Goal: Answer question/provide support: Share knowledge or assist other users

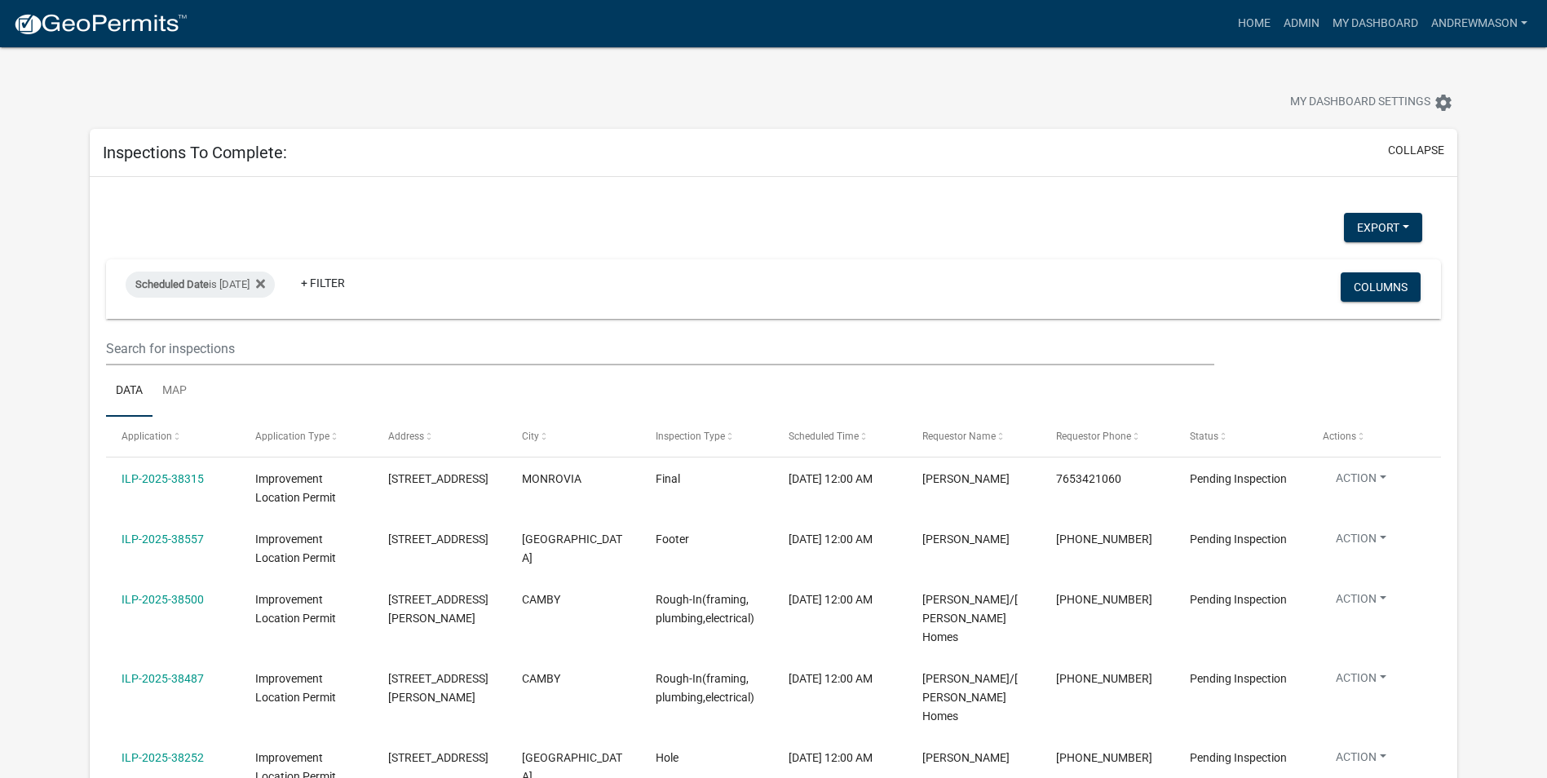
select select "3: 100"
click at [265, 285] on icon at bounding box center [260, 283] width 9 height 9
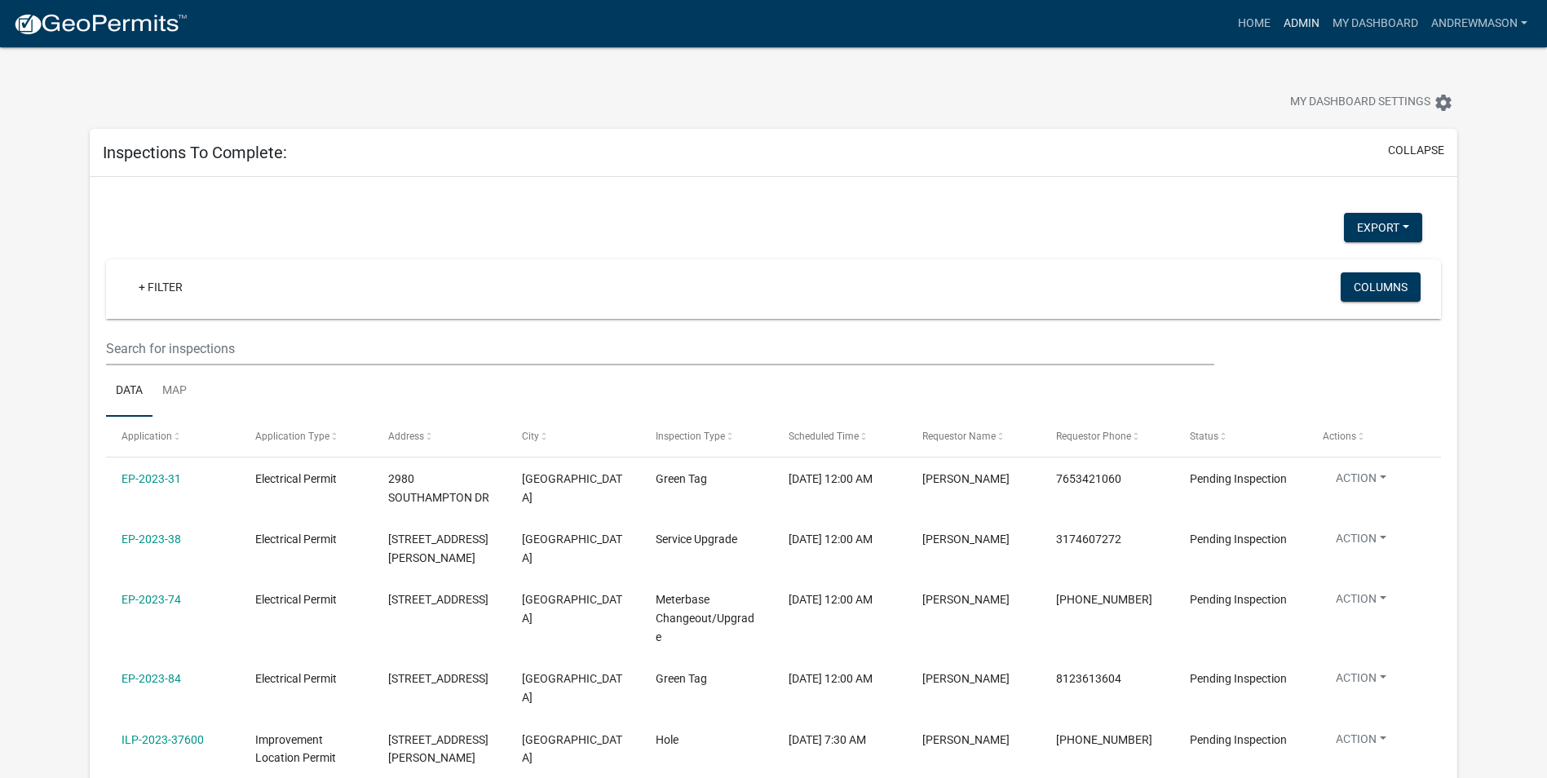
click at [1307, 25] on link "Admin" at bounding box center [1301, 23] width 49 height 31
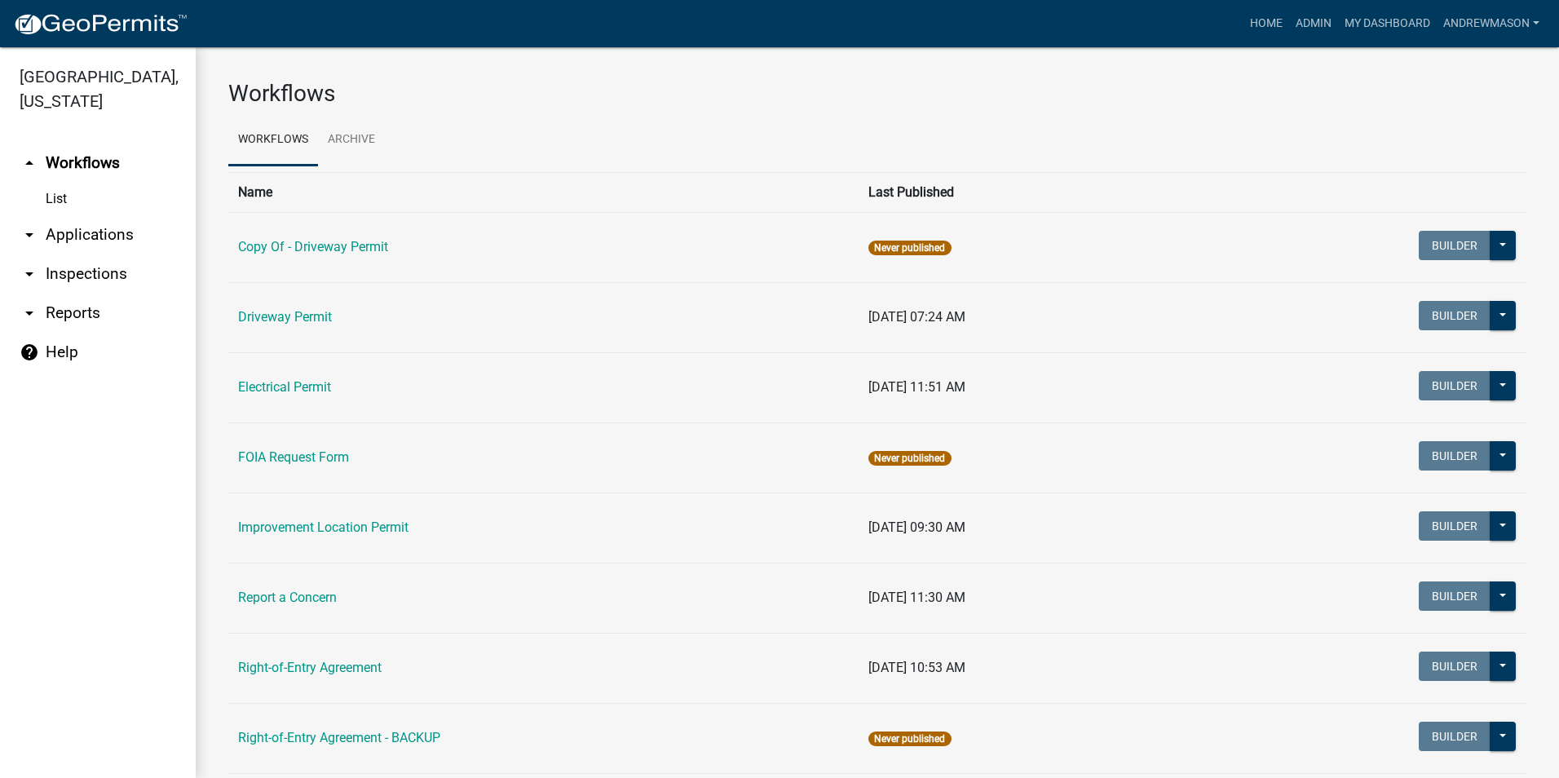
click at [71, 231] on link "arrow_drop_down Applications" at bounding box center [98, 234] width 196 height 39
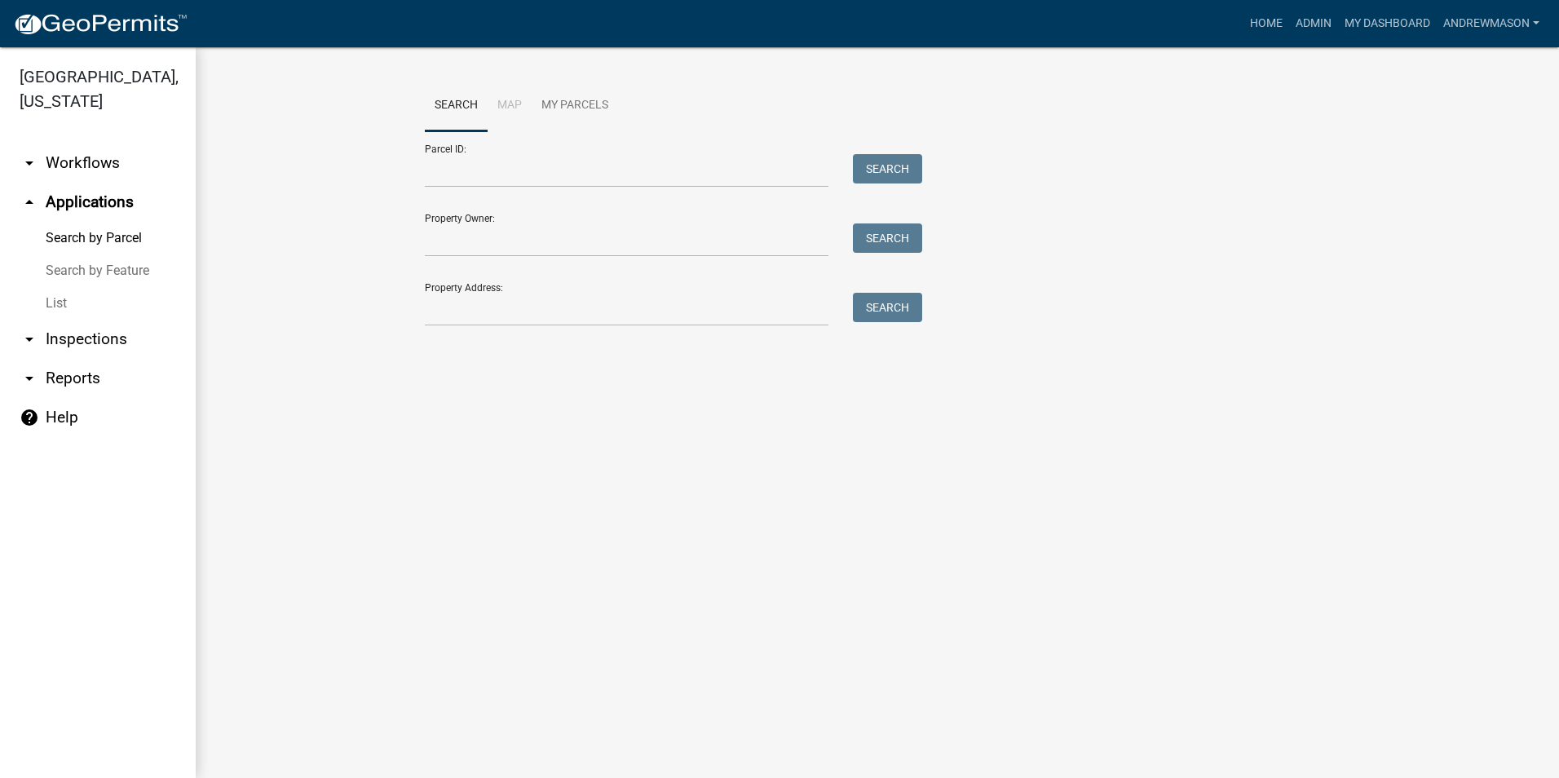
click at [46, 299] on link "List" at bounding box center [98, 303] width 196 height 33
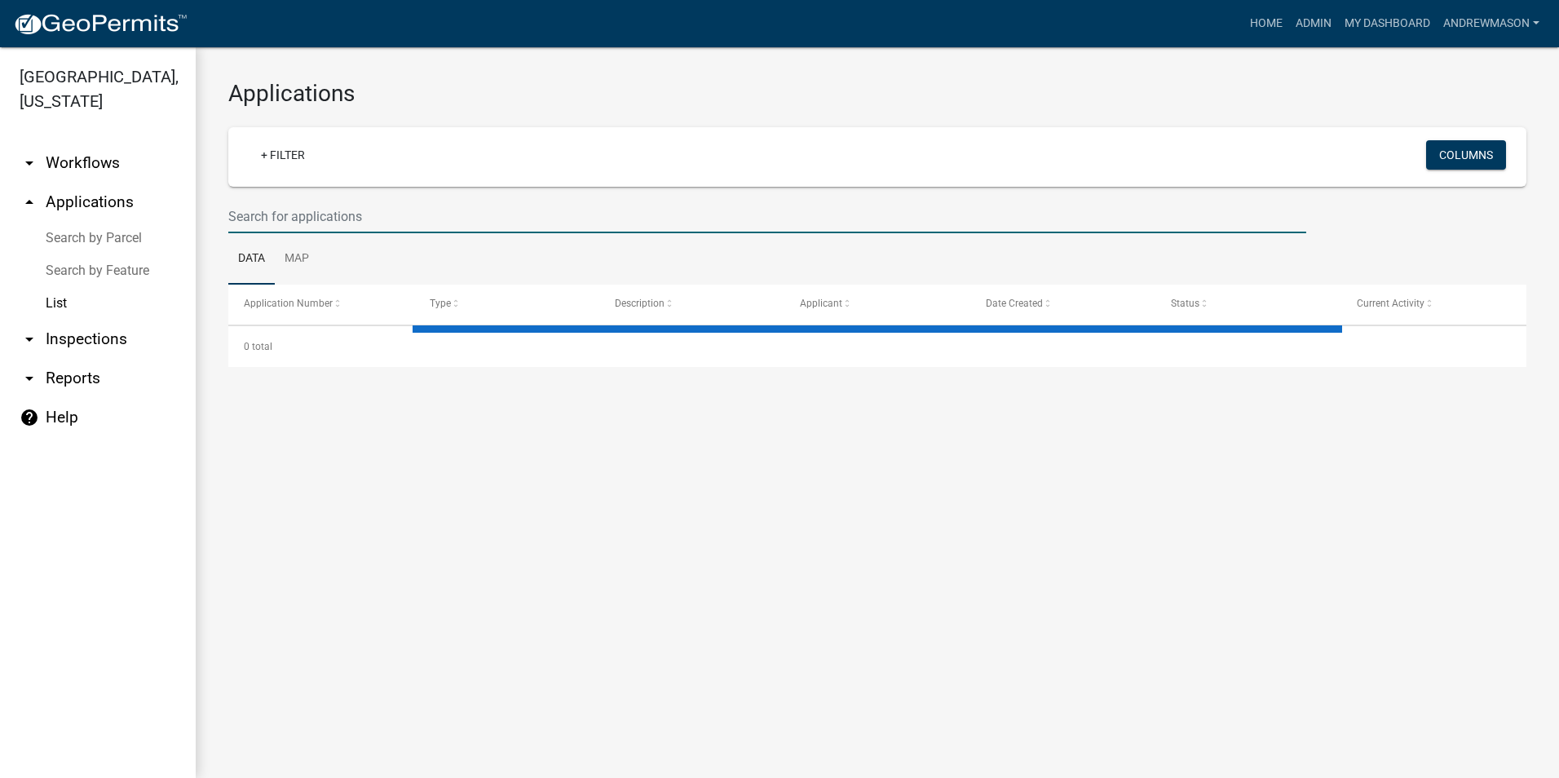
click at [307, 210] on input "text" at bounding box center [767, 216] width 1078 height 33
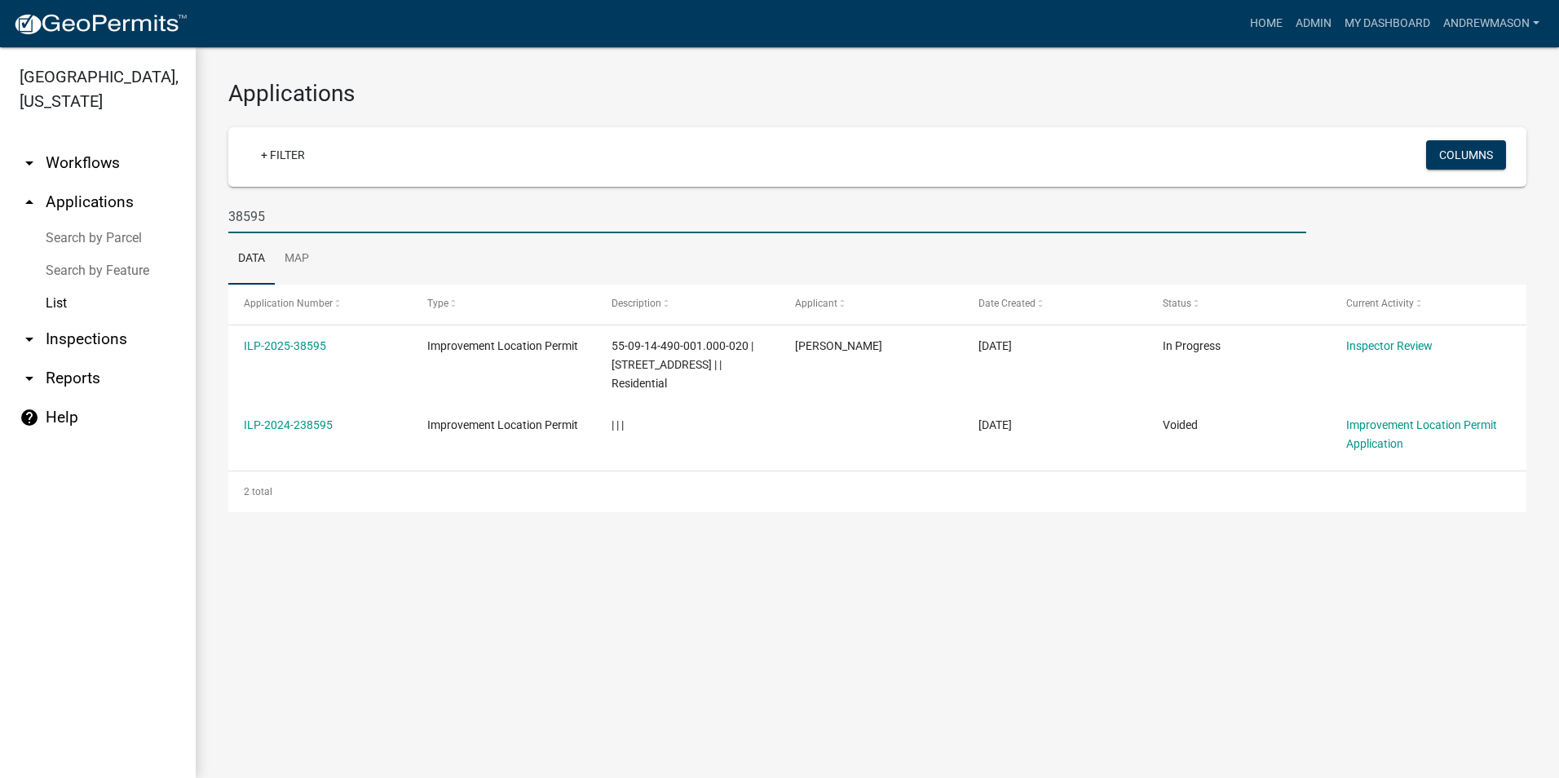
type input "38595"
click at [291, 343] on link "ILP-2025-38595" at bounding box center [285, 345] width 82 height 13
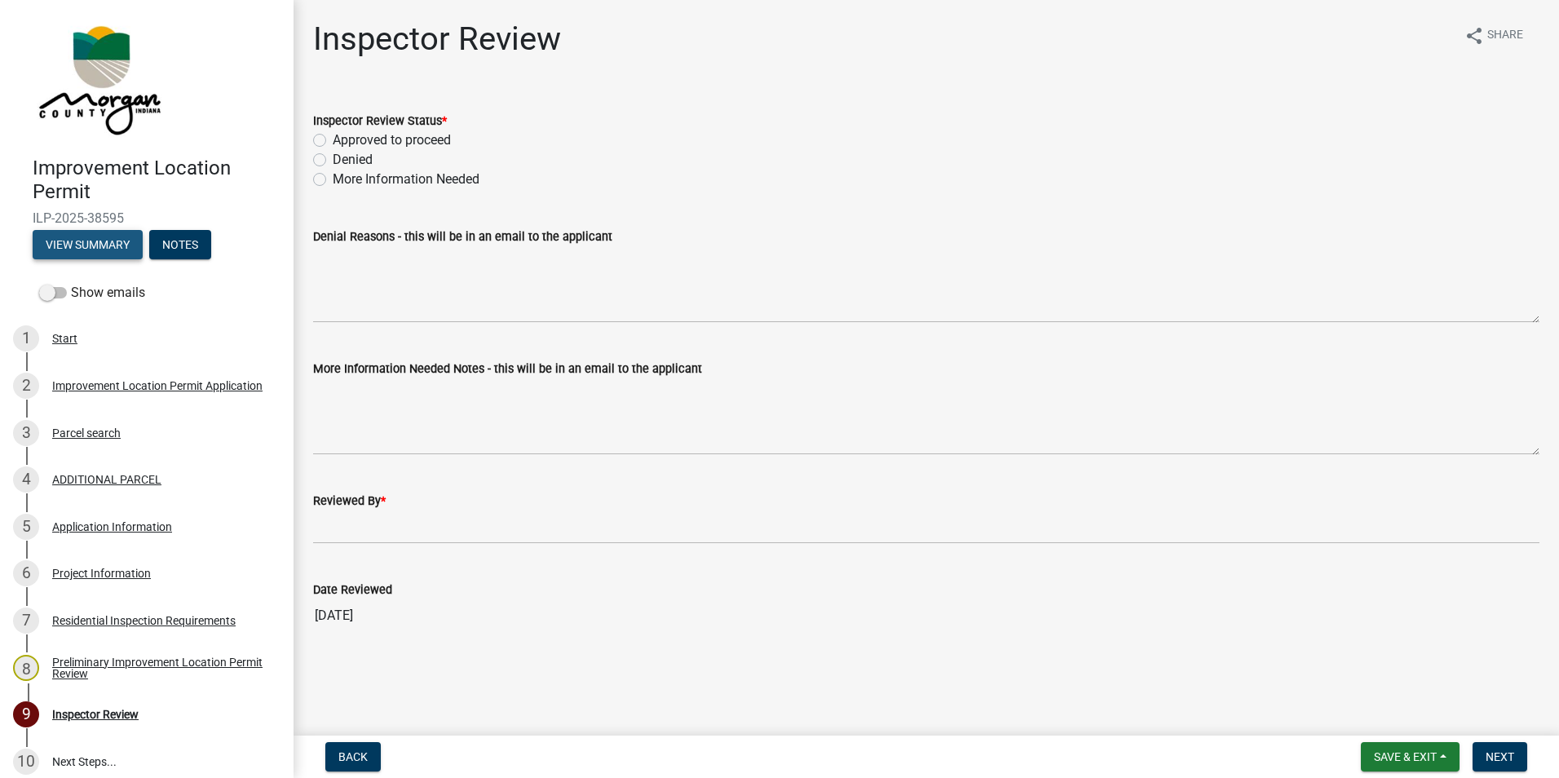
click at [99, 244] on button "View Summary" at bounding box center [88, 244] width 110 height 29
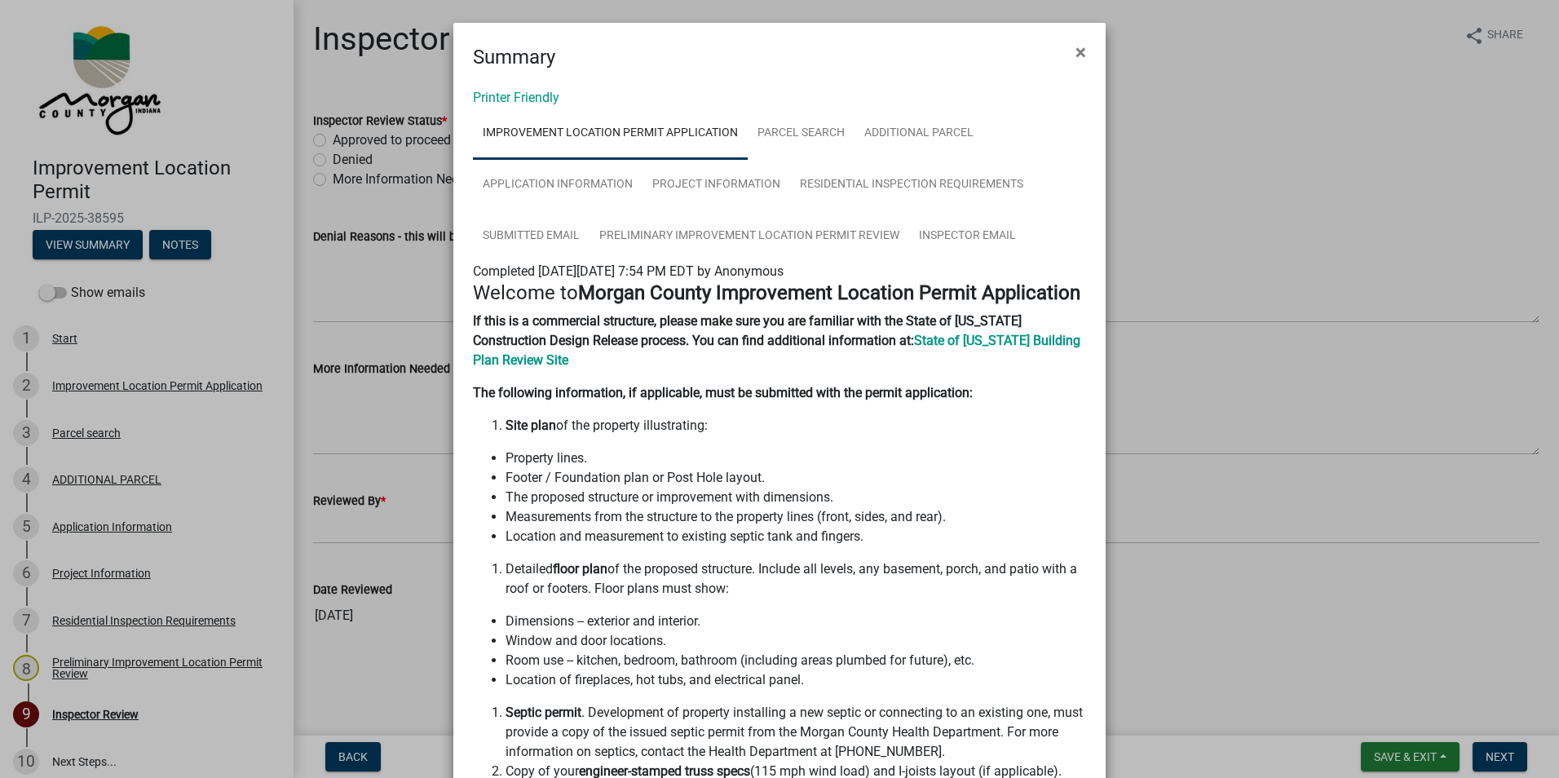
click at [1076, 51] on span "×" at bounding box center [1081, 52] width 11 height 23
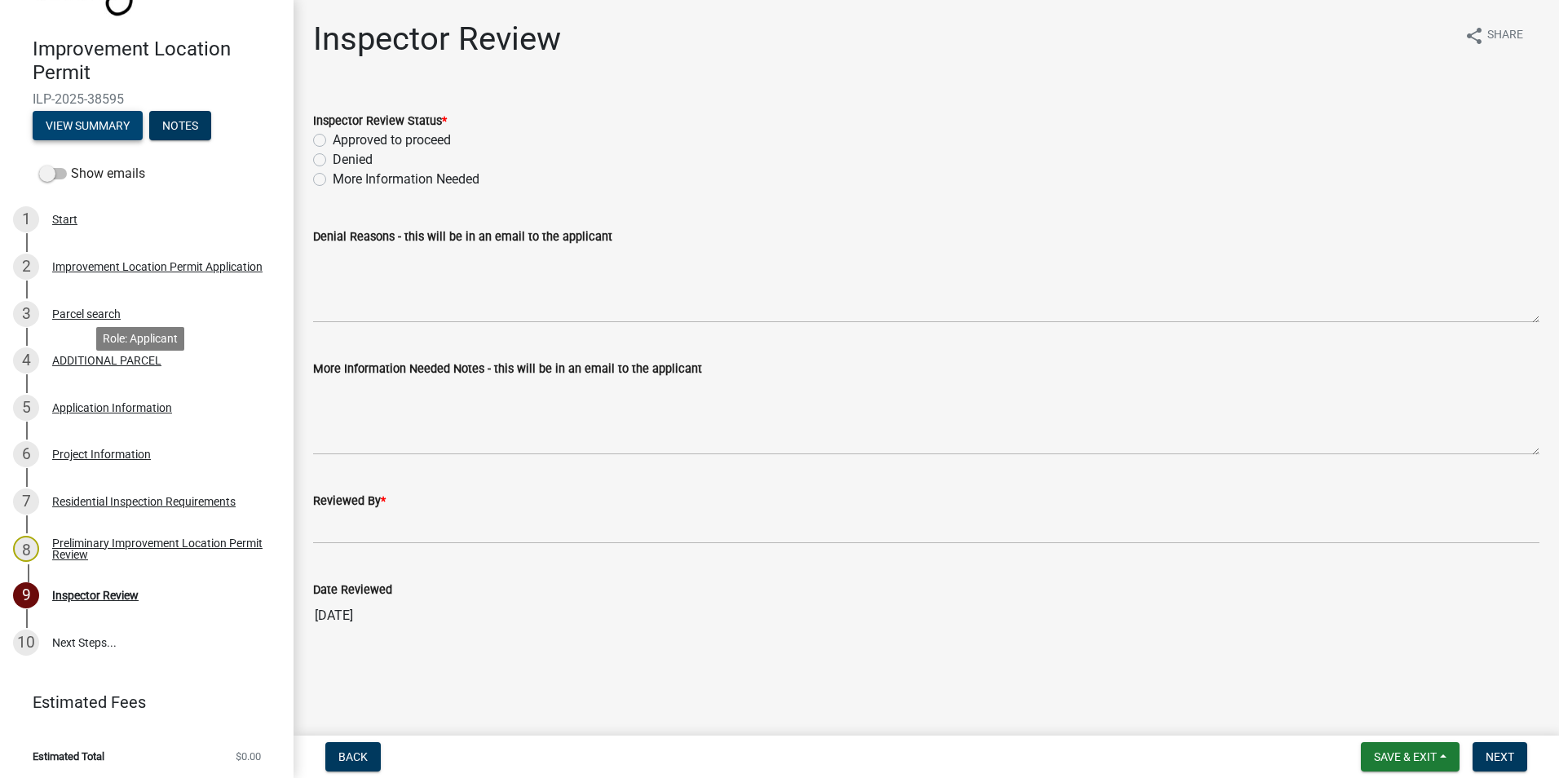
scroll to position [122, 0]
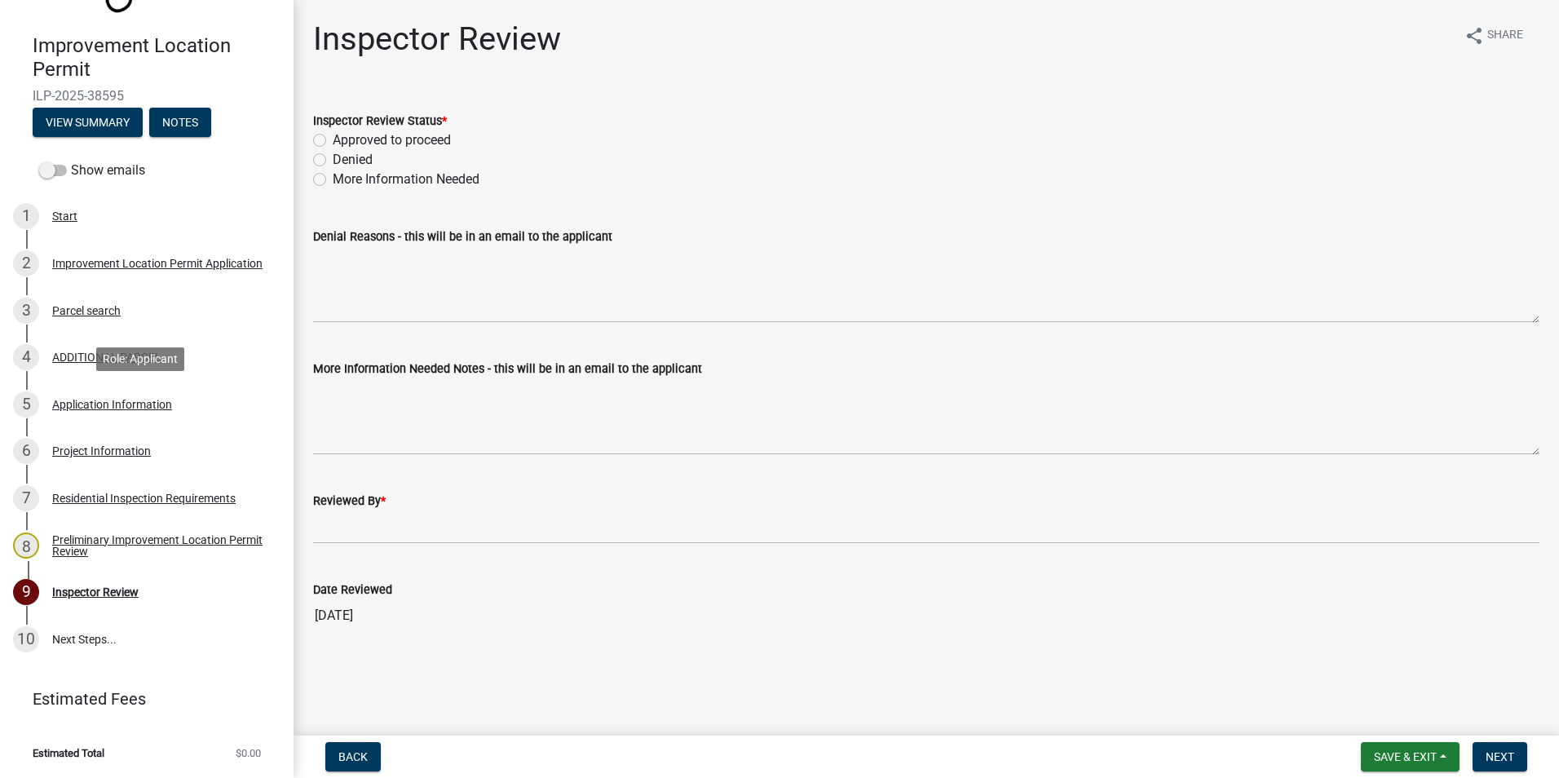
click at [99, 402] on div "Application Information" at bounding box center [112, 404] width 120 height 11
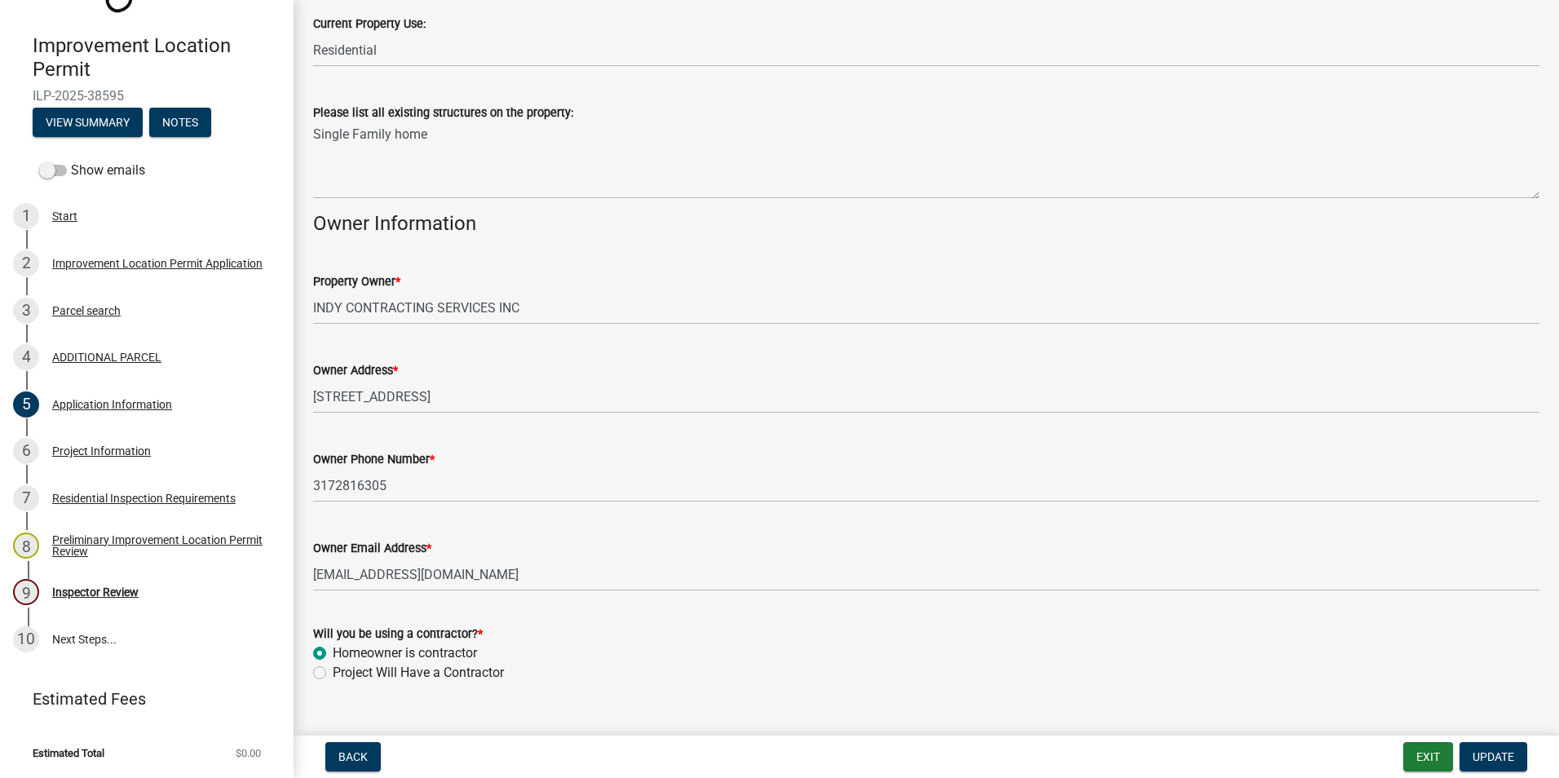
scroll to position [793, 0]
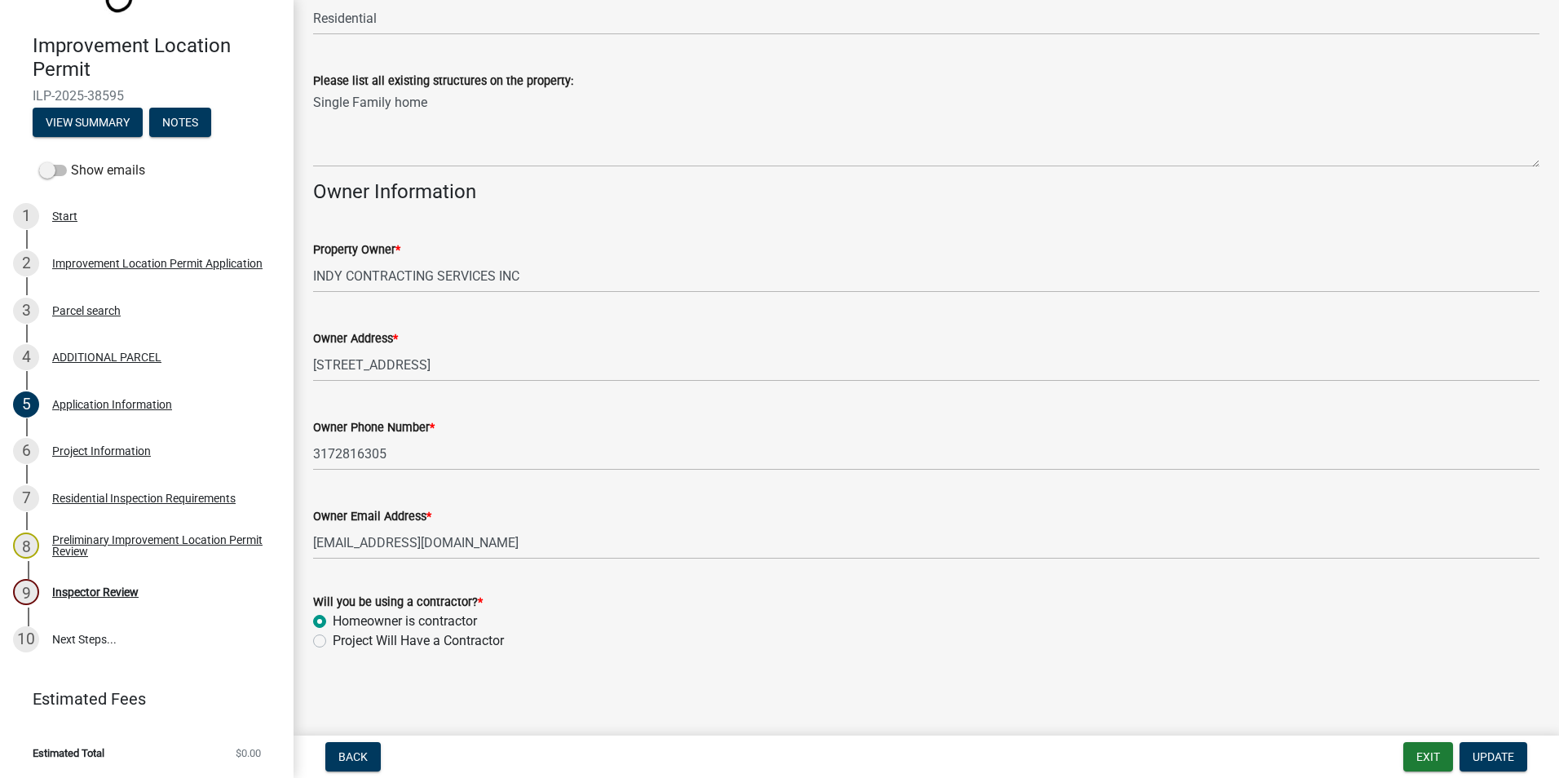
click at [89, 451] on div "Project Information" at bounding box center [101, 450] width 99 height 11
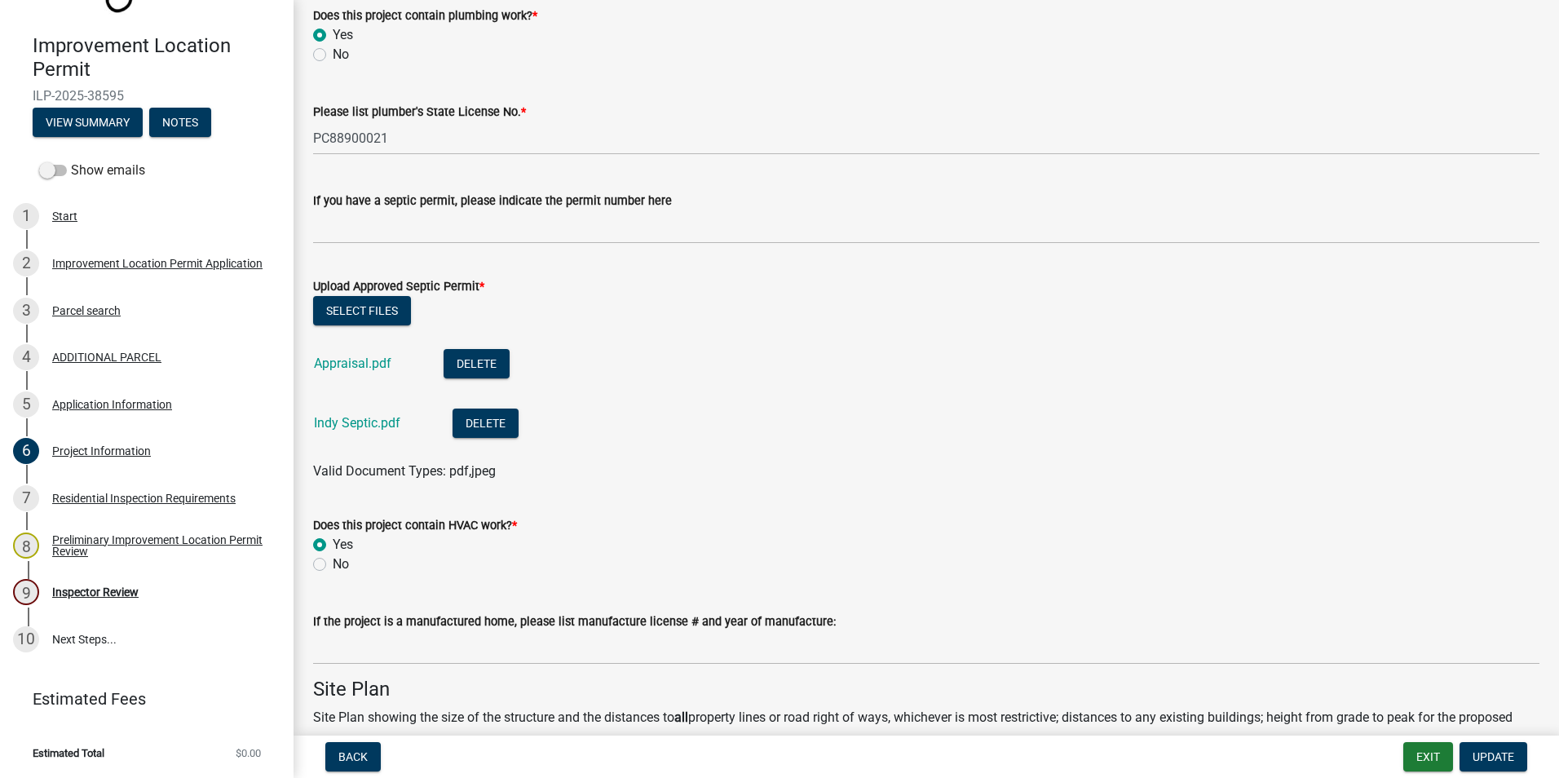
scroll to position [2365, 0]
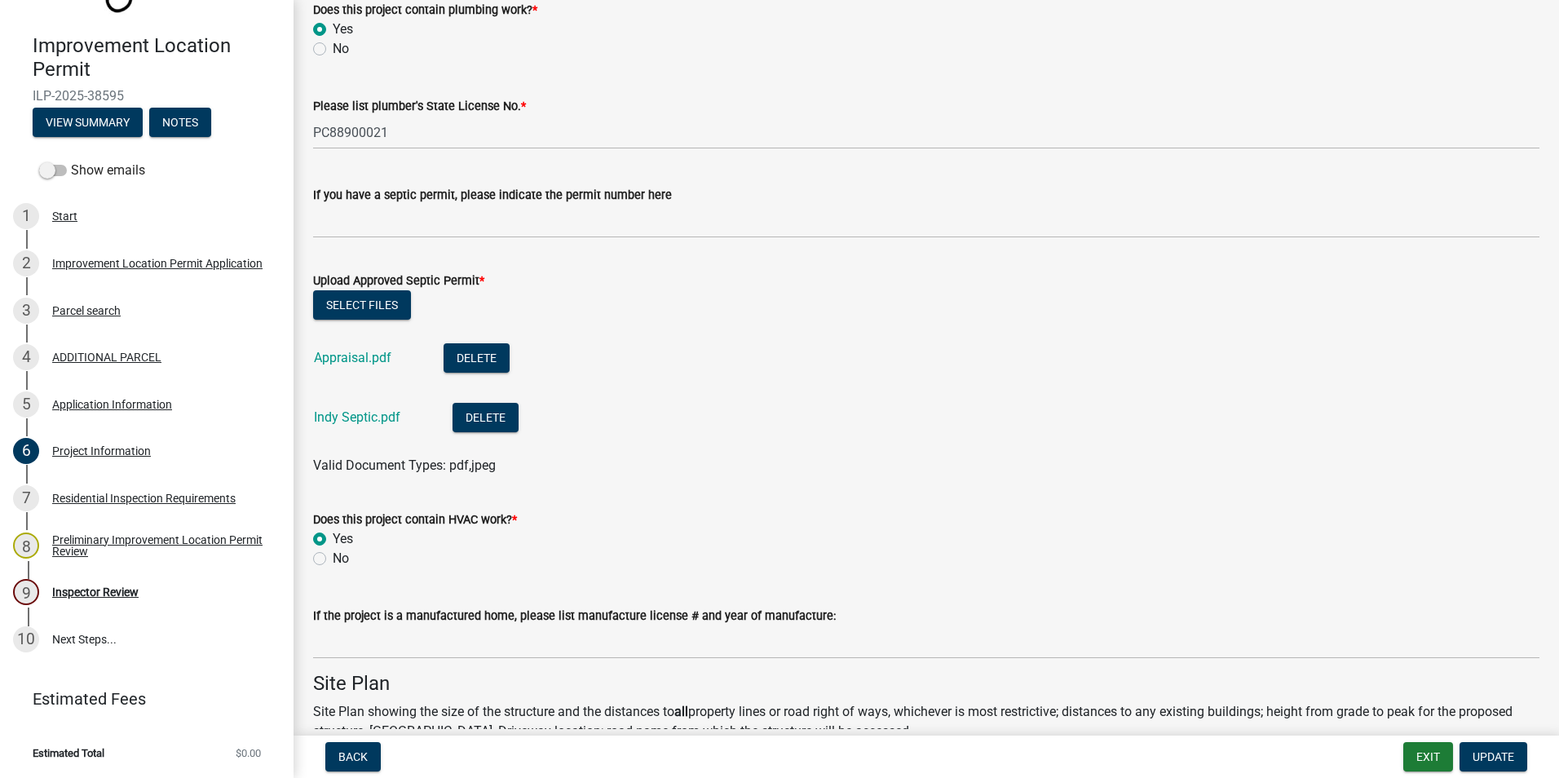
click at [332, 360] on link "Appraisal.pdf" at bounding box center [352, 357] width 77 height 15
click at [362, 413] on link "Indy Septic.pdf" at bounding box center [357, 416] width 86 height 15
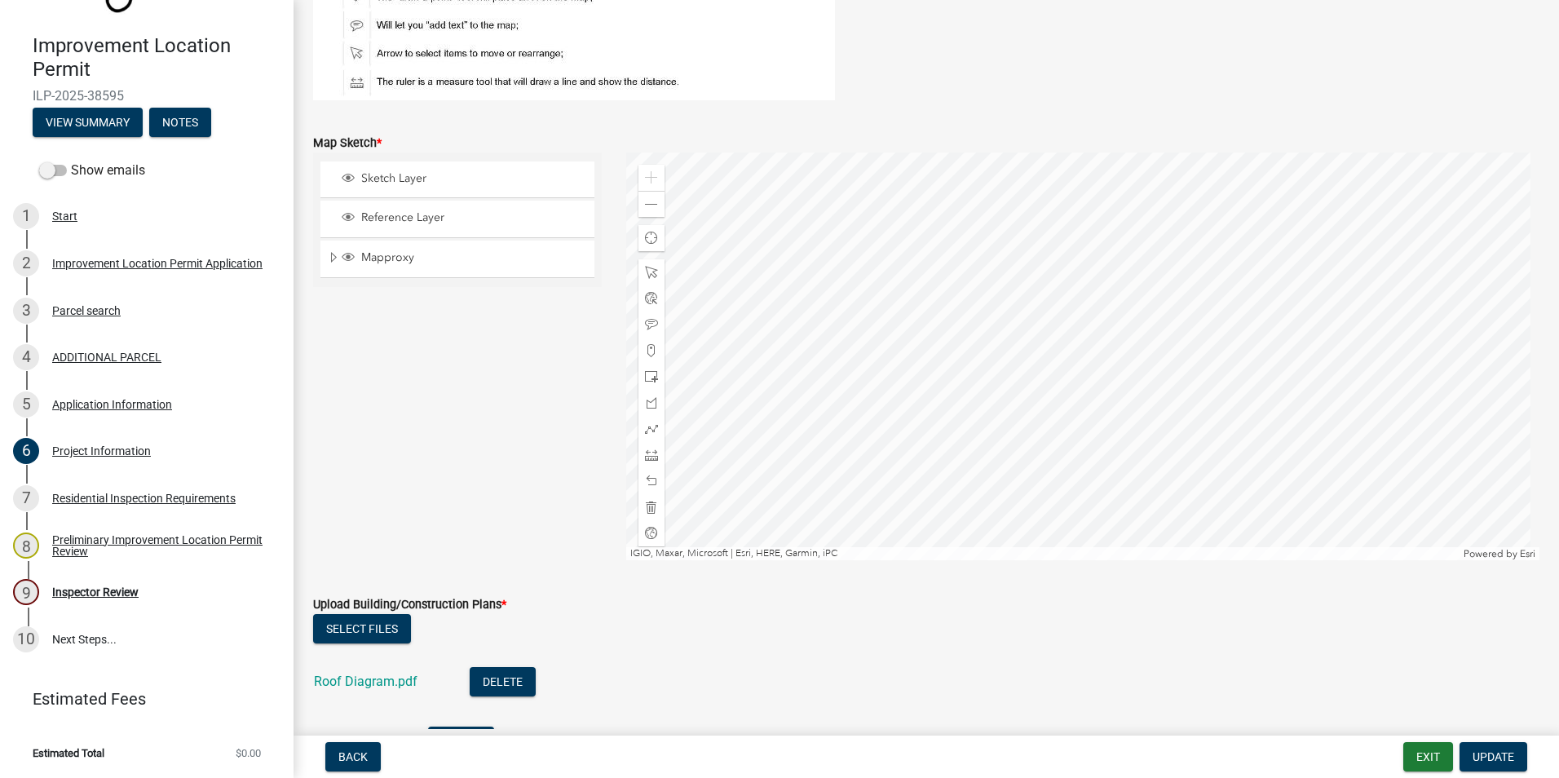
scroll to position [3262, 0]
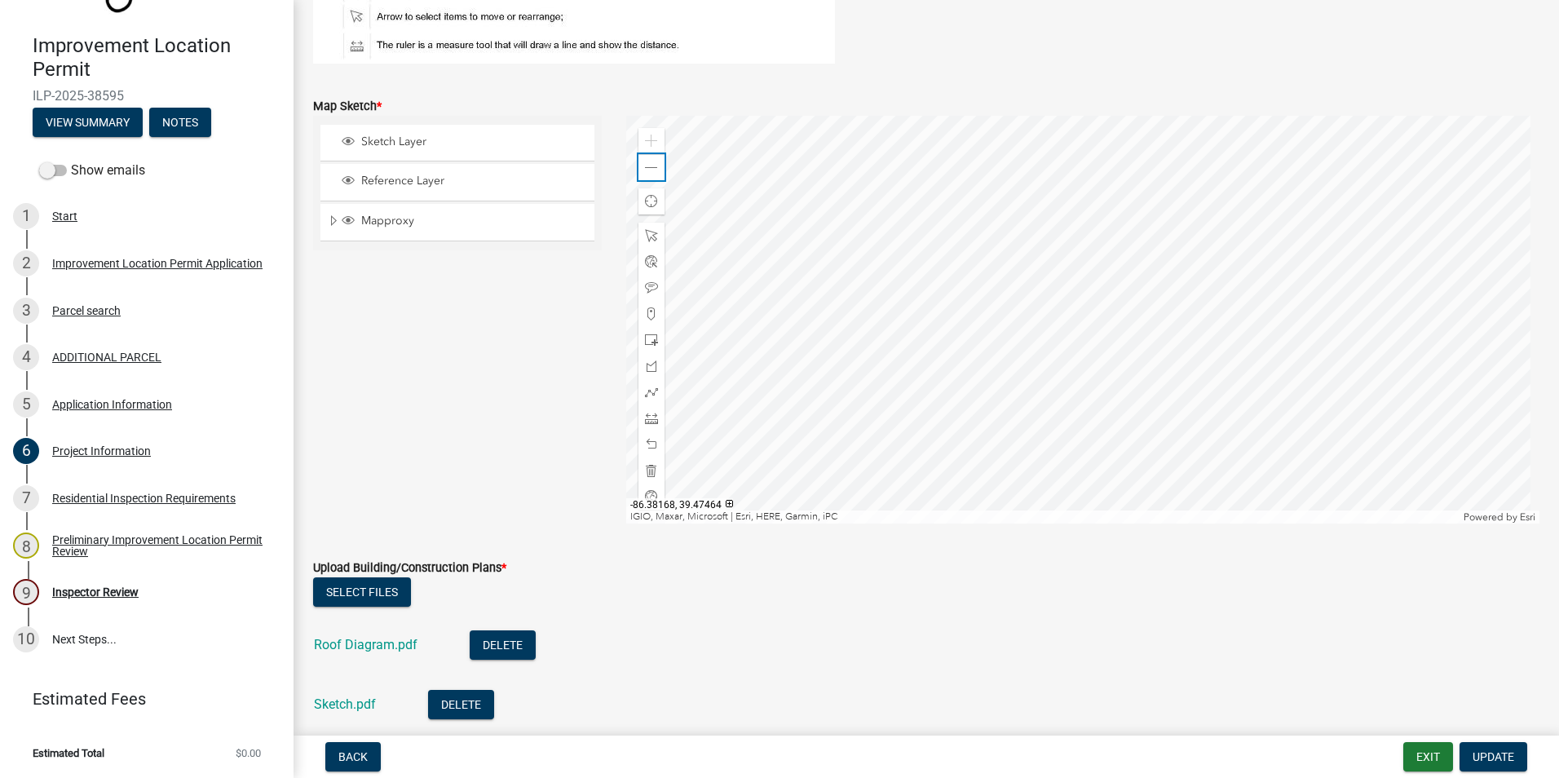
click at [647, 166] on span at bounding box center [651, 167] width 13 height 13
click at [645, 166] on span at bounding box center [651, 167] width 13 height 13
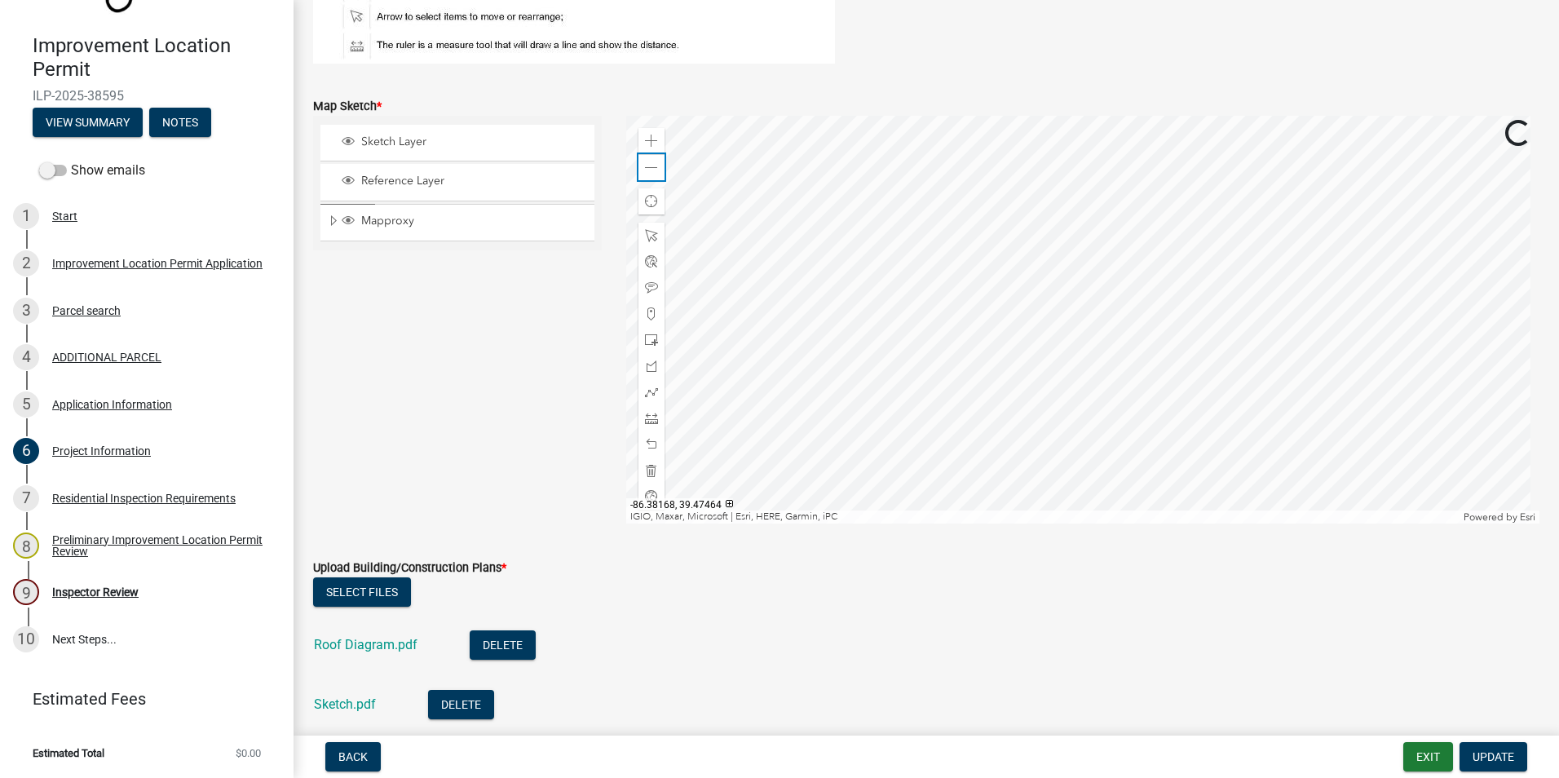
click at [645, 166] on span at bounding box center [651, 167] width 13 height 13
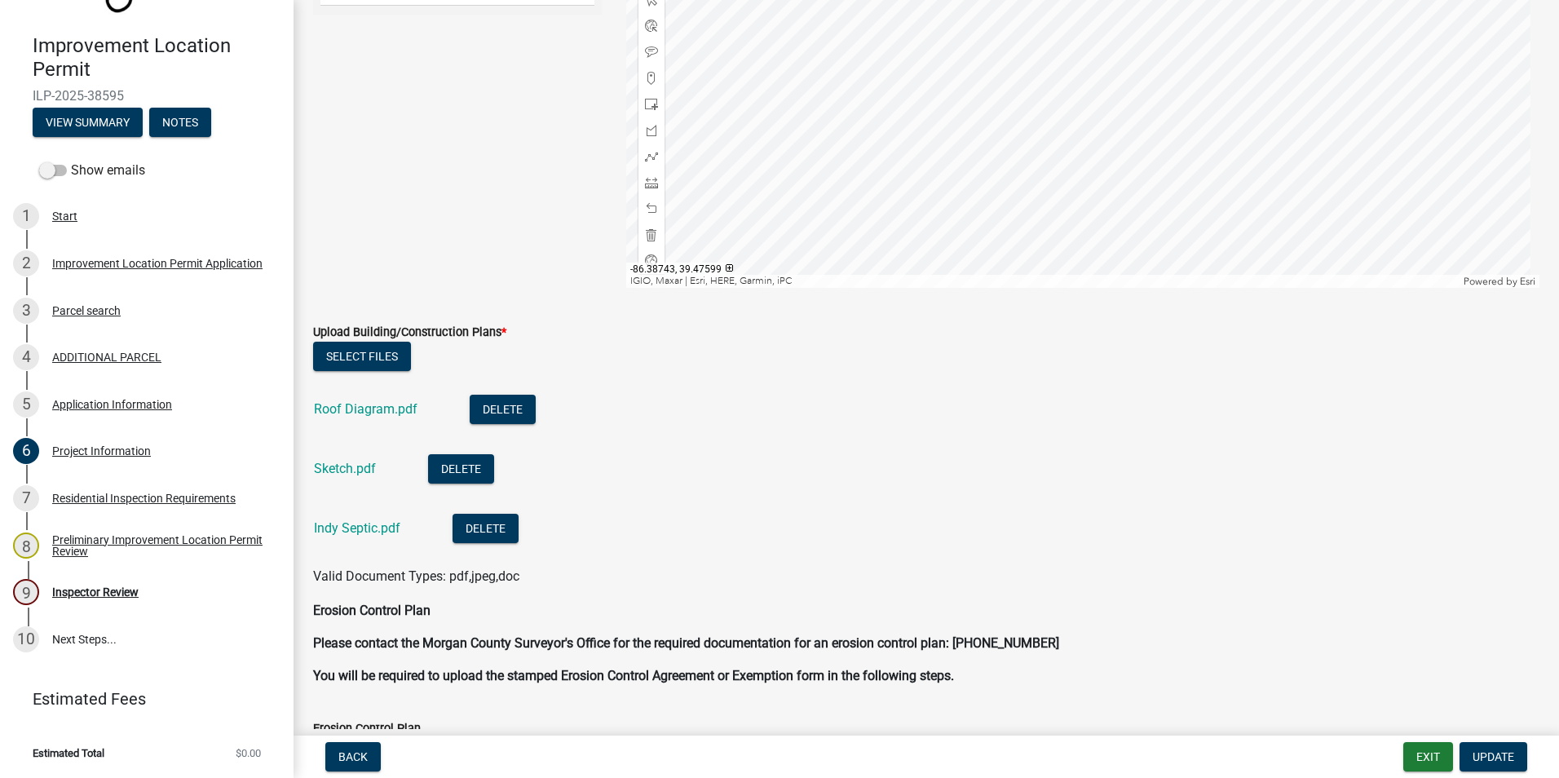
scroll to position [3507, 0]
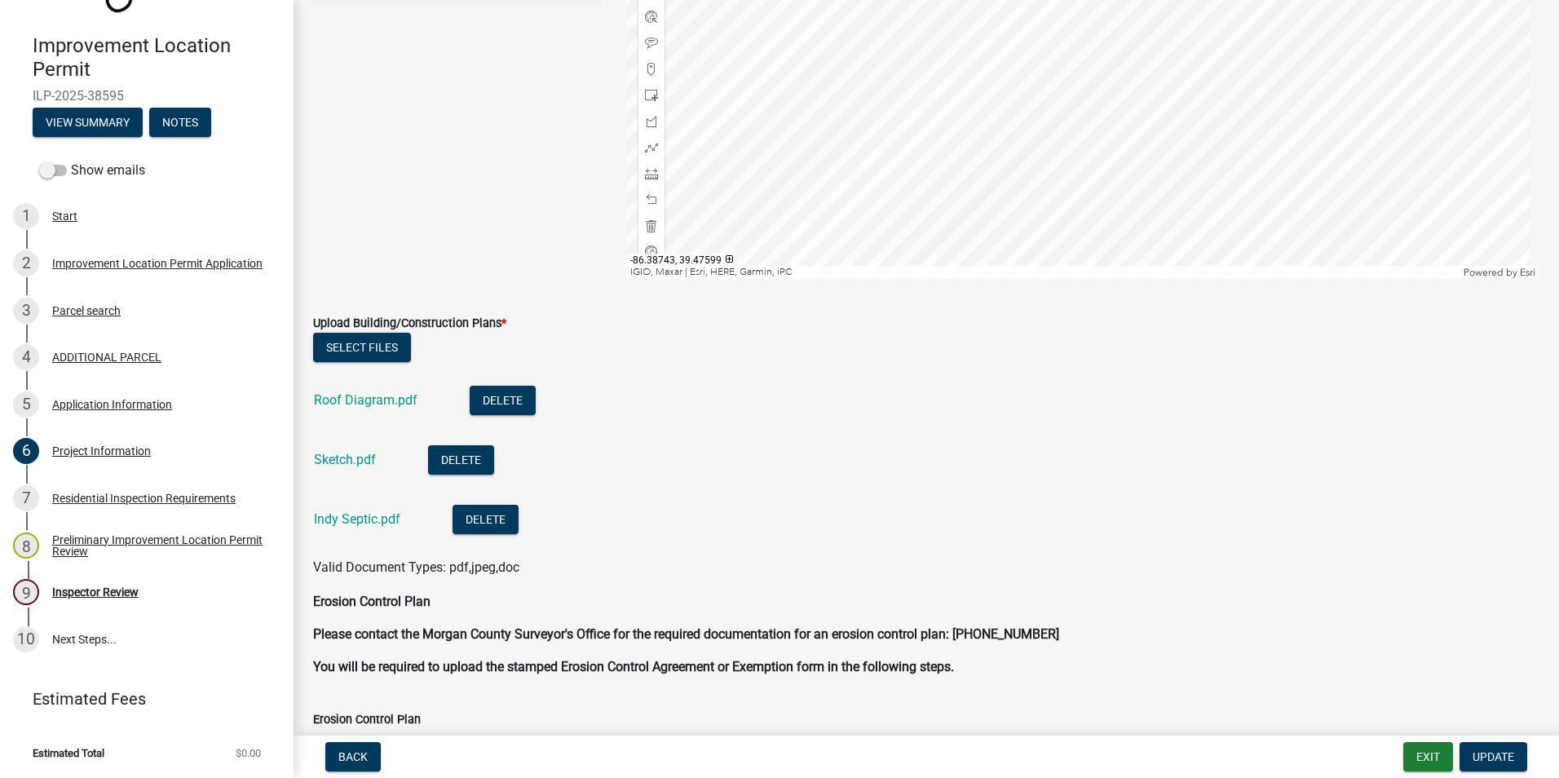
click at [406, 402] on link "Roof Diagram.pdf" at bounding box center [366, 399] width 104 height 15
click at [356, 458] on link "Sketch.pdf" at bounding box center [345, 459] width 62 height 15
click at [355, 520] on link "Indy Septic.pdf" at bounding box center [357, 518] width 86 height 15
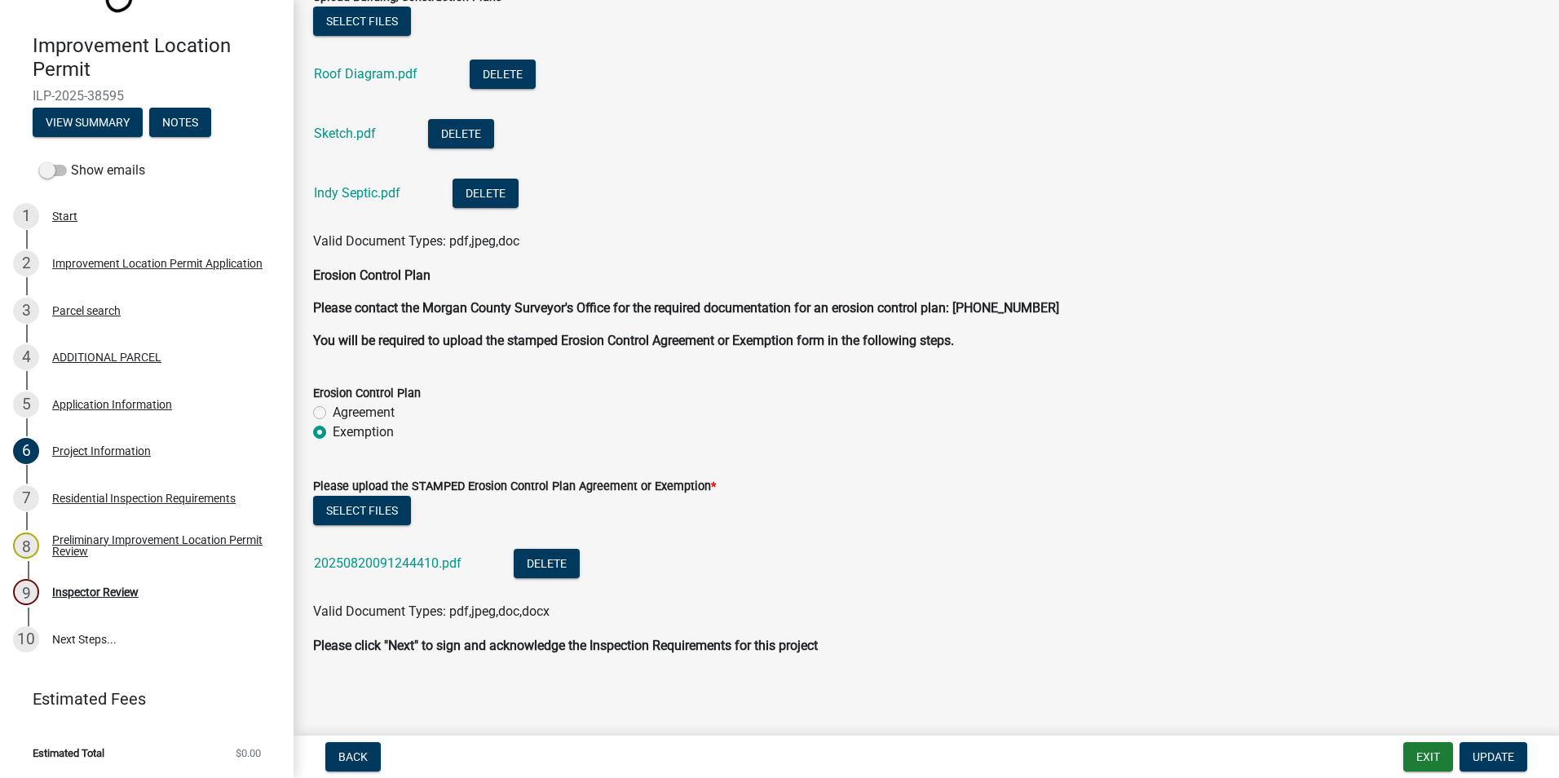
scroll to position [3836, 0]
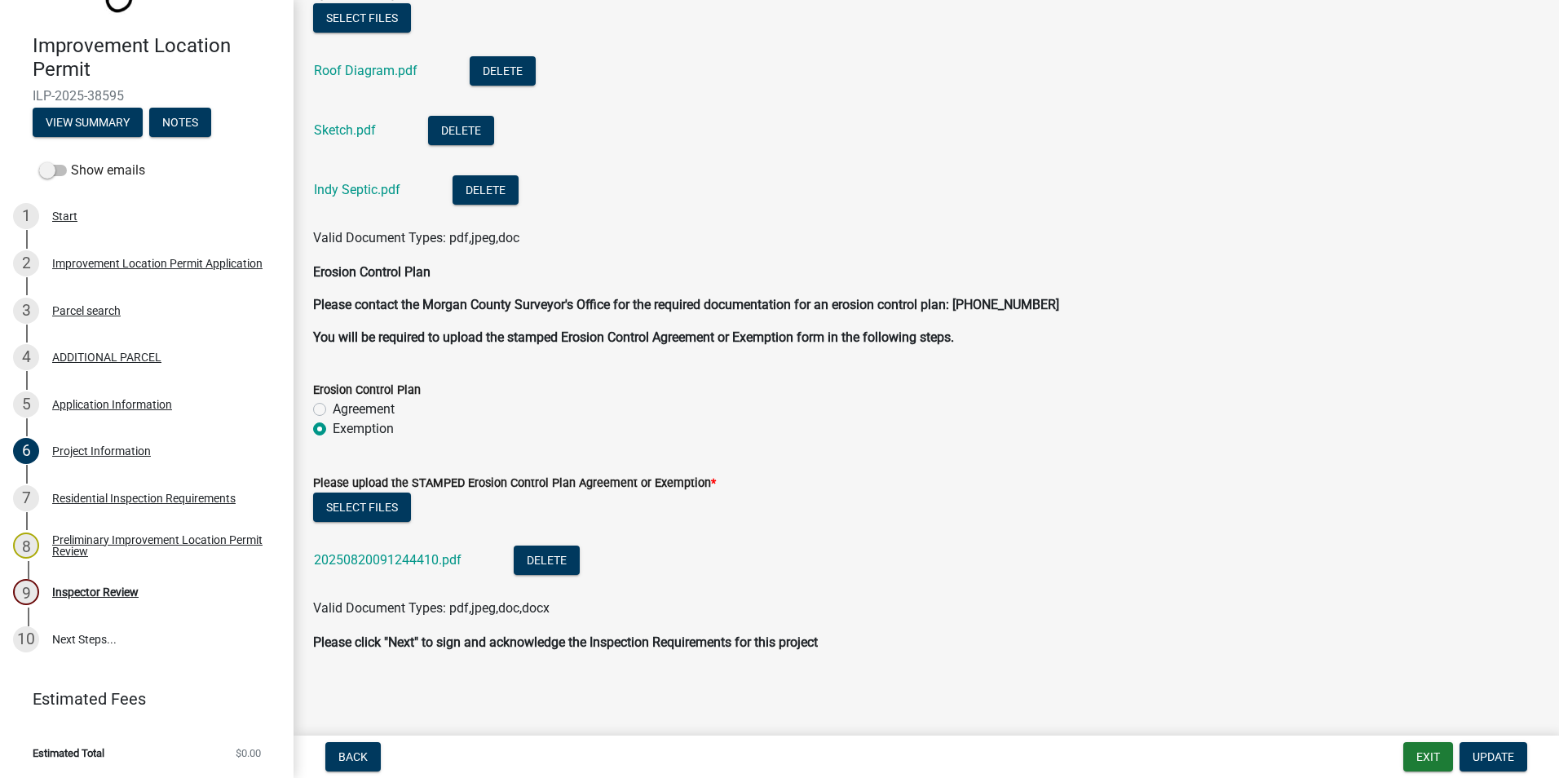
click at [436, 558] on link "20250820091244410.pdf" at bounding box center [388, 559] width 148 height 15
click at [115, 586] on div "Inspector Review" at bounding box center [95, 591] width 86 height 11
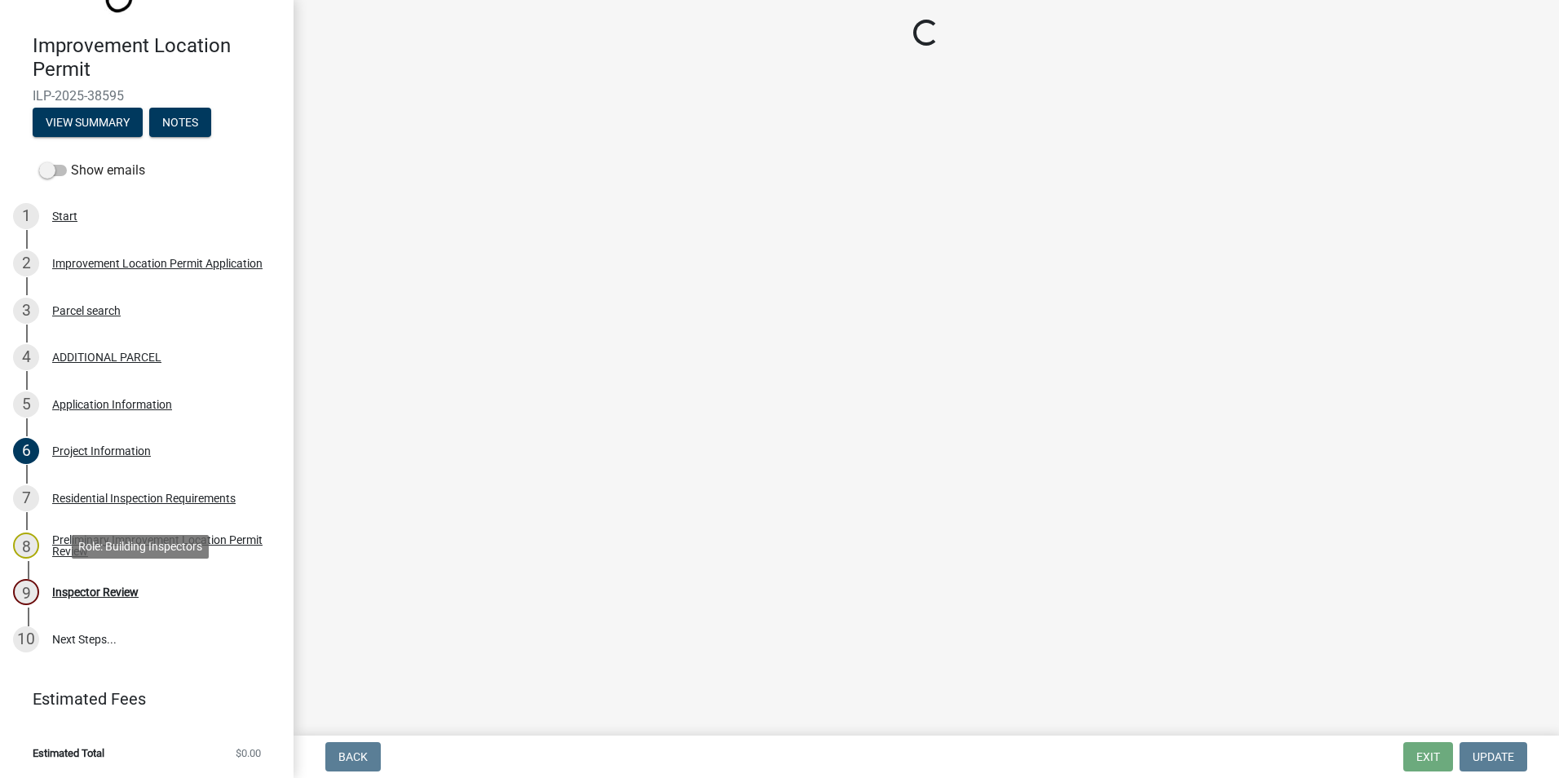
scroll to position [0, 0]
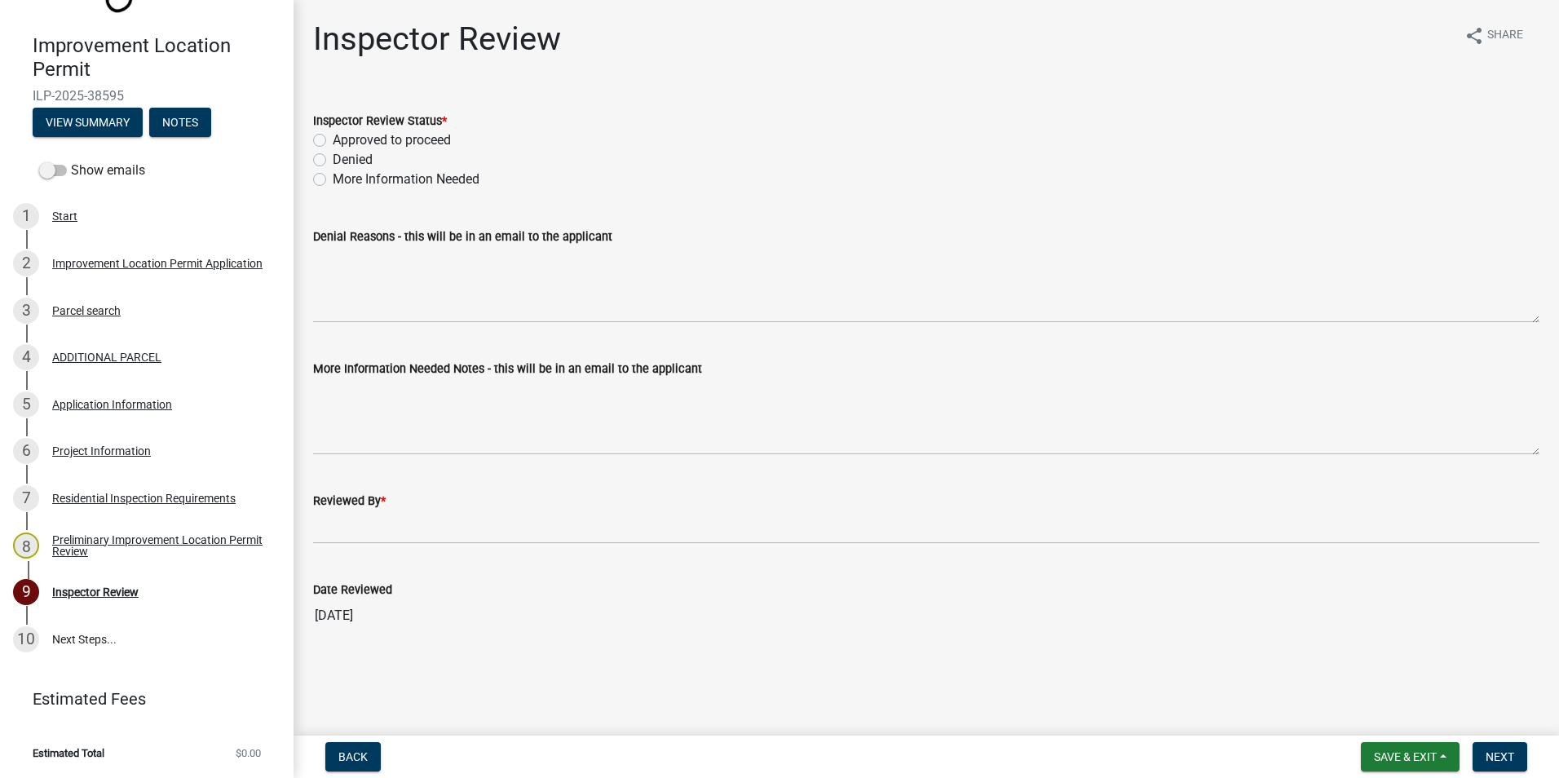
click at [333, 139] on label "Approved to proceed" at bounding box center [392, 140] width 118 height 20
click at [333, 139] on input "Approved to proceed" at bounding box center [338, 135] width 11 height 11
radio input "true"
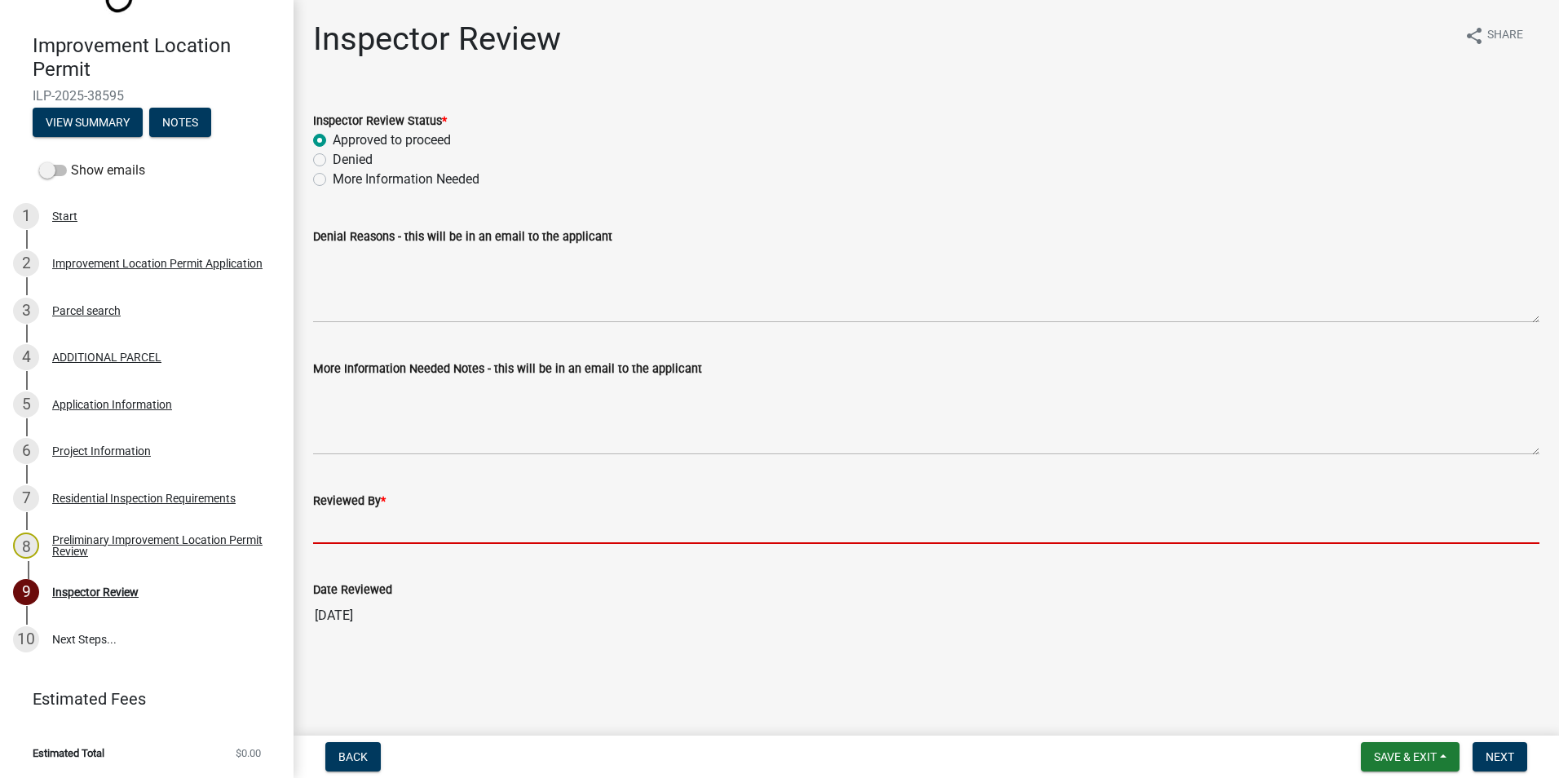
click at [336, 529] on input "Reviewed By *" at bounding box center [926, 527] width 1227 height 33
type input "AFM"
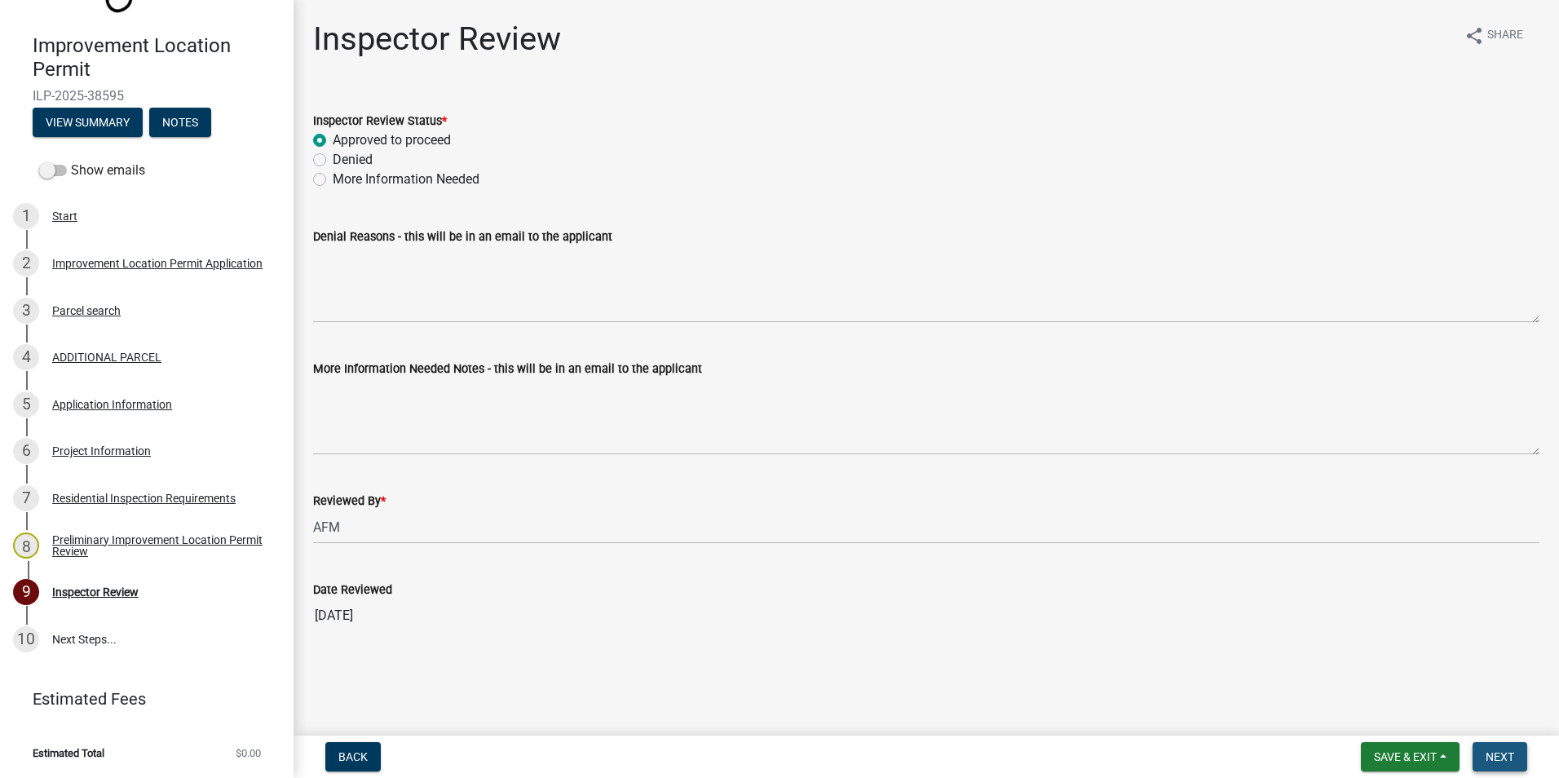
click at [1493, 754] on span "Next" at bounding box center [1500, 756] width 29 height 13
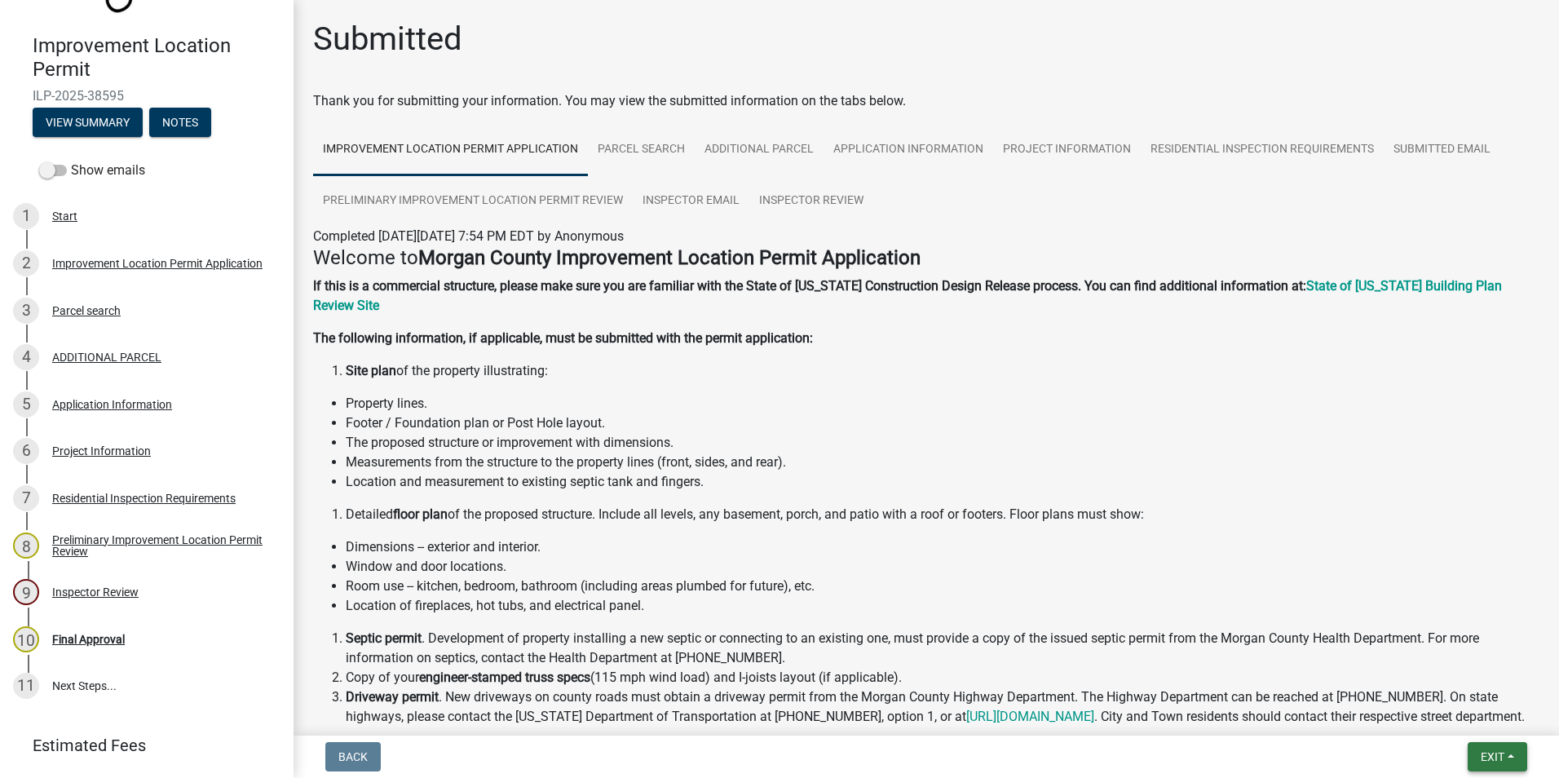
click at [1490, 757] on span "Exit" at bounding box center [1493, 756] width 24 height 13
click at [1441, 717] on button "Save & Exit" at bounding box center [1462, 714] width 130 height 39
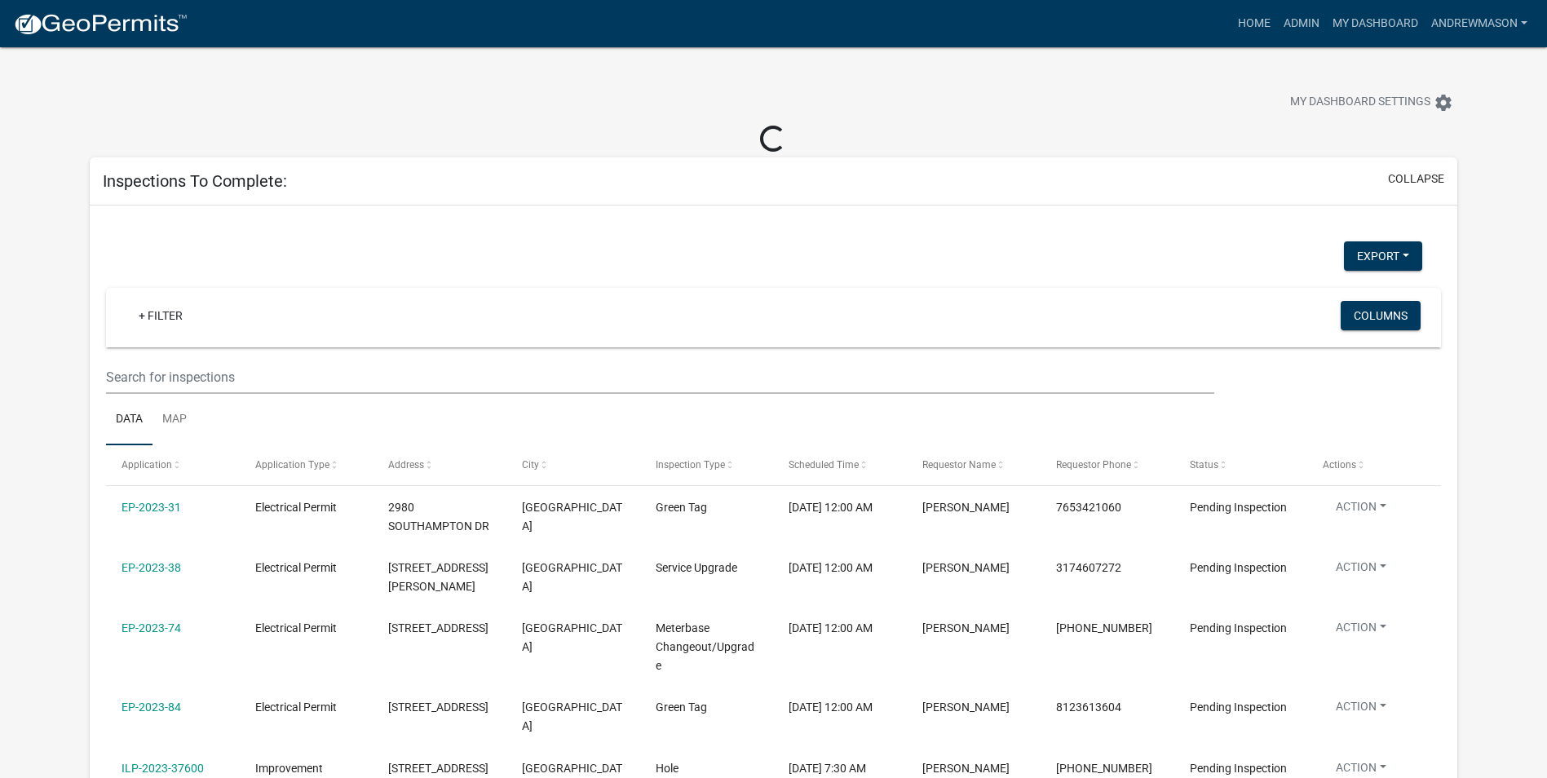
select select "3: 100"
